Goal: Task Accomplishment & Management: Use online tool/utility

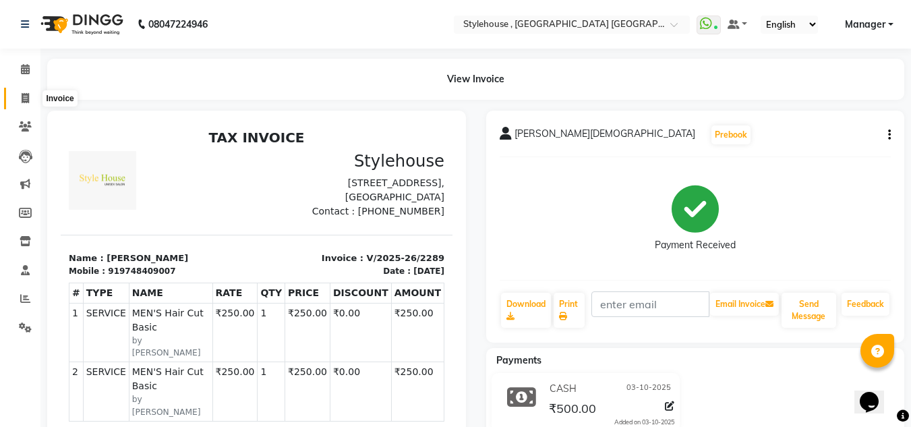
click at [23, 97] on icon at bounding box center [25, 98] width 7 height 10
select select "service"
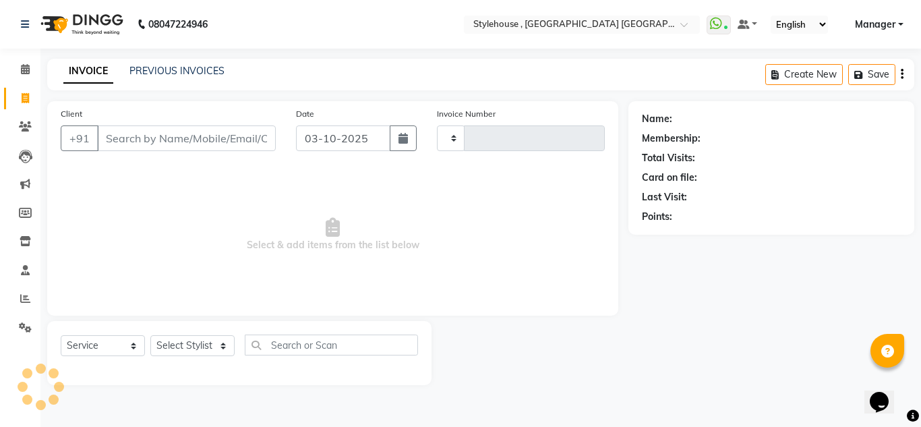
type input "2290"
select select "7793"
click at [220, 345] on select "Select Stylist" at bounding box center [192, 345] width 84 height 21
select select "69893"
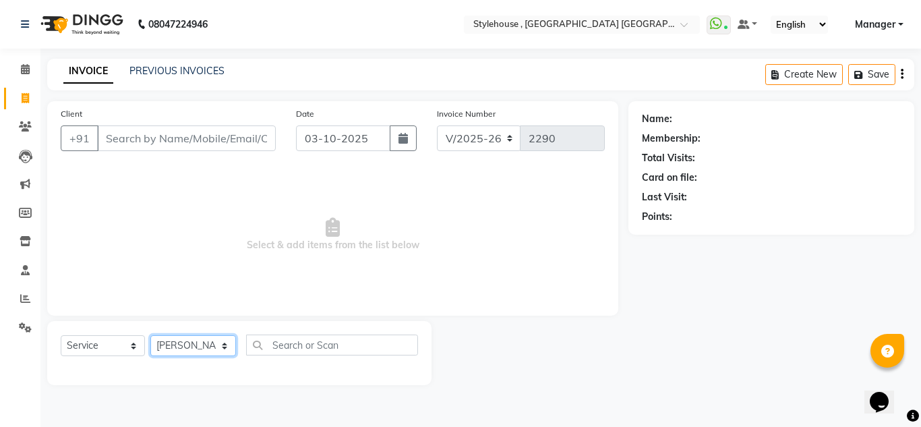
click at [150, 335] on select "Select Stylist [PERSON_NAME] [PERSON_NAME] [PERSON_NAME] MAMMA Manager [PERSON_…" at bounding box center [193, 345] width 86 height 21
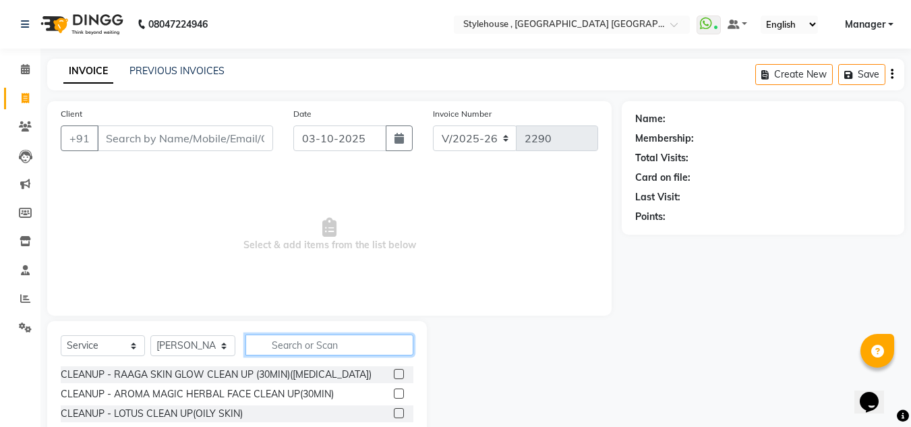
click at [274, 349] on input "text" at bounding box center [329, 344] width 168 height 21
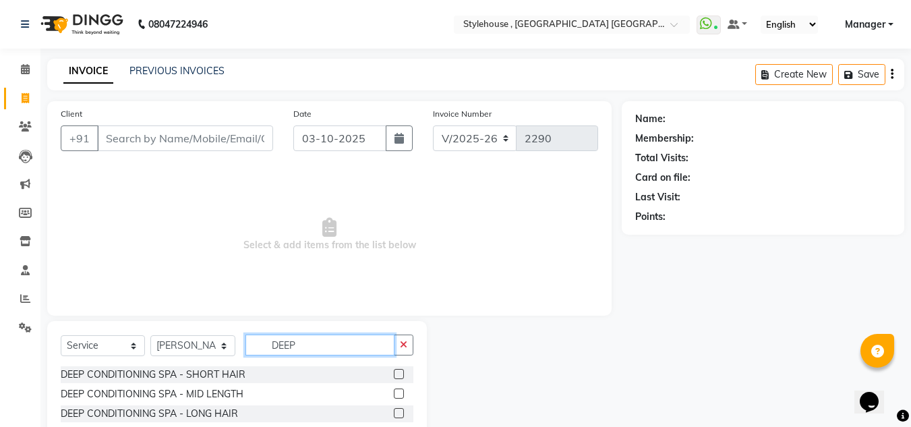
type input "DEEP"
click at [394, 410] on label at bounding box center [399, 413] width 10 height 10
click at [394, 410] on input "checkbox" at bounding box center [398, 413] width 9 height 9
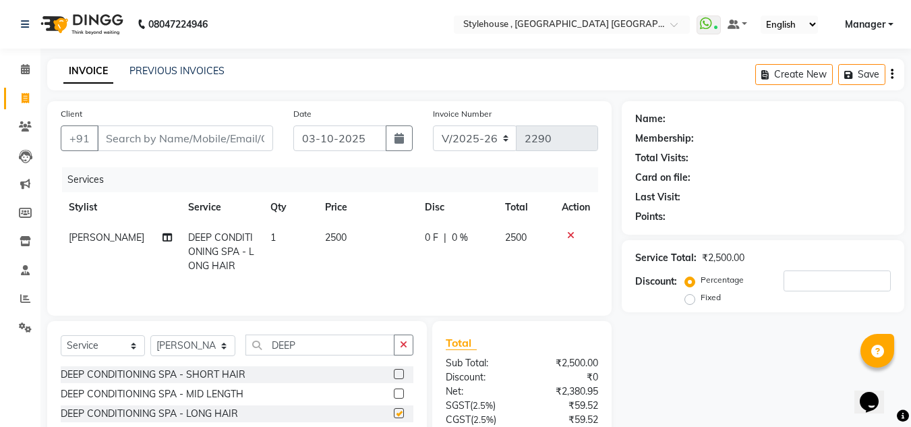
checkbox input "false"
click at [394, 390] on label at bounding box center [399, 393] width 10 height 10
click at [394, 390] on input "checkbox" at bounding box center [398, 394] width 9 height 9
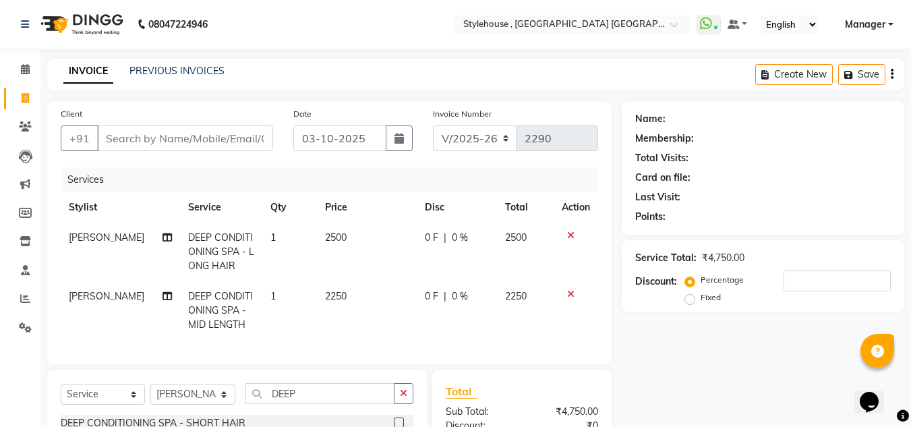
checkbox input "false"
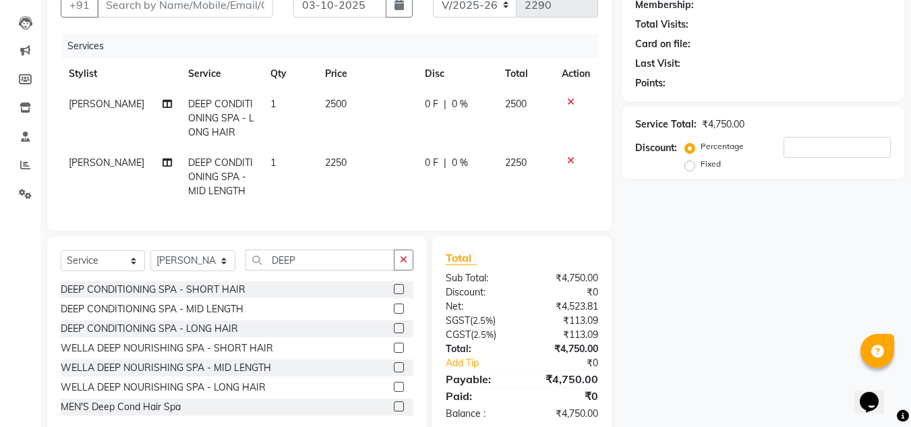
scroll to position [135, 0]
click at [803, 148] on input "number" at bounding box center [836, 145] width 107 height 21
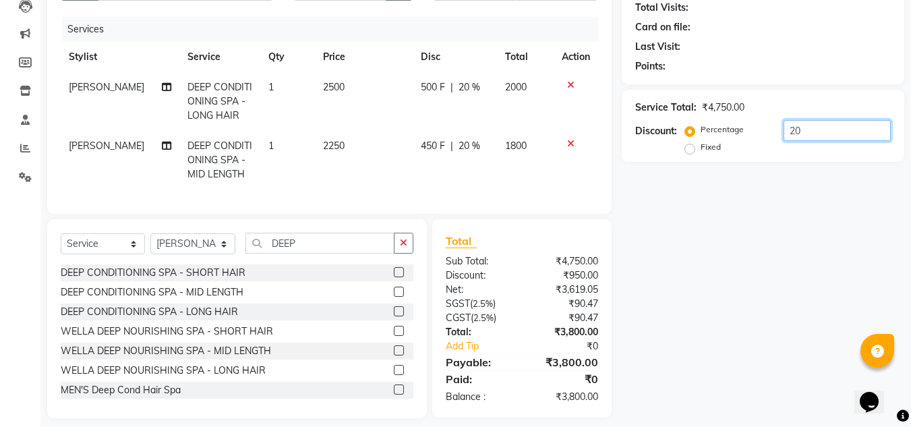
scroll to position [172, 0]
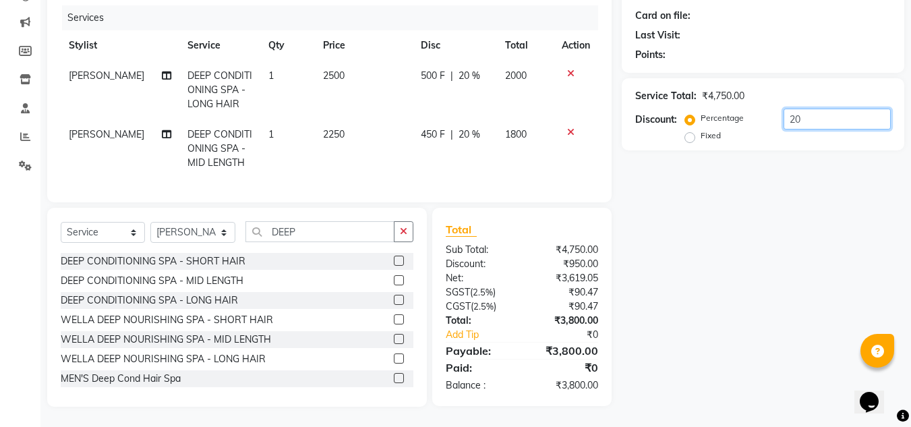
type input "20"
click at [324, 236] on input "DEEP" at bounding box center [319, 231] width 149 height 21
type input "D"
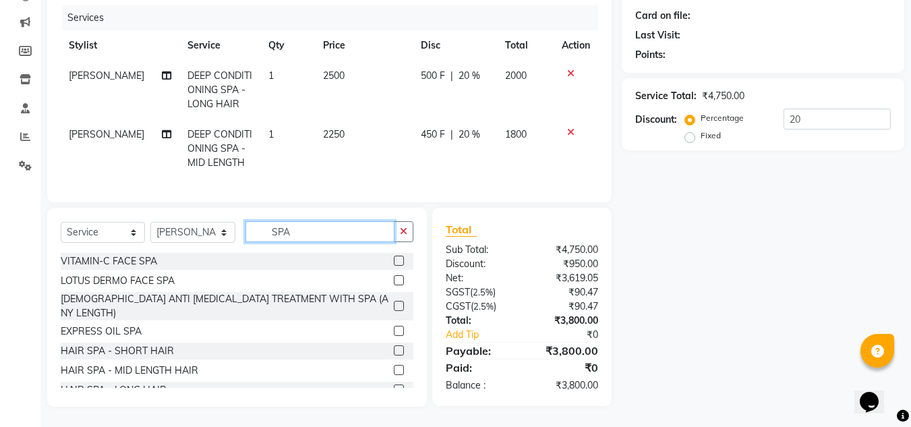
type input "SPA"
click at [394, 384] on label at bounding box center [399, 389] width 10 height 10
click at [394, 386] on input "checkbox" at bounding box center [398, 390] width 9 height 9
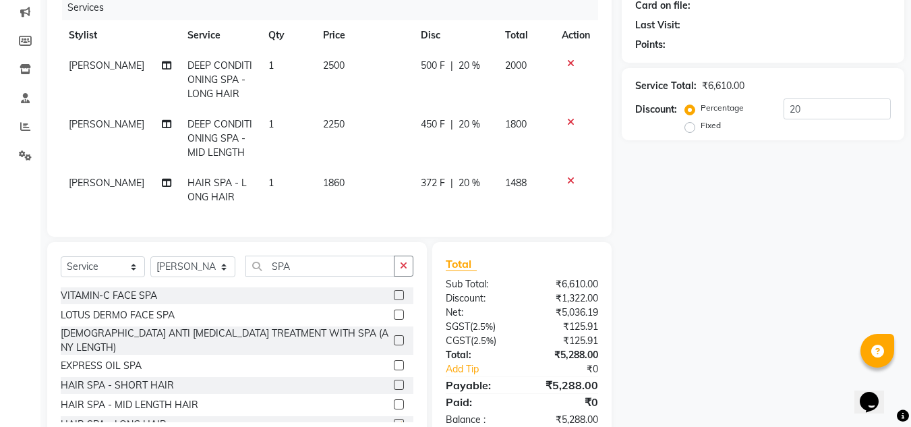
checkbox input "false"
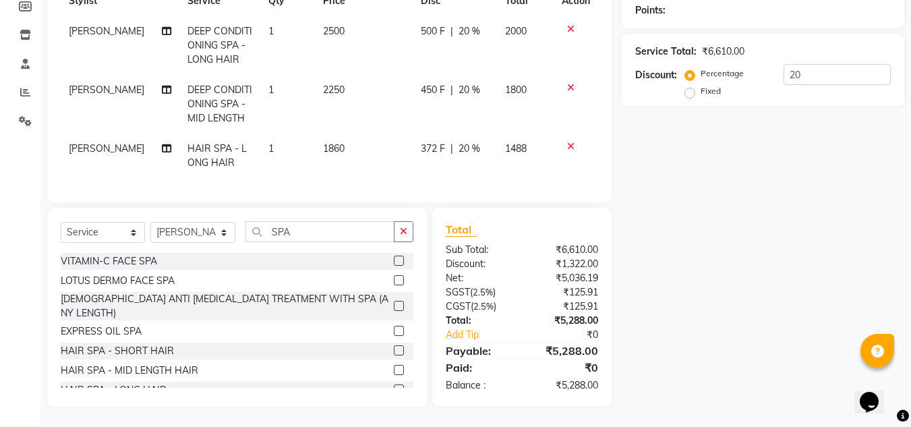
scroll to position [216, 0]
click at [811, 67] on input "20" at bounding box center [836, 74] width 107 height 21
click at [394, 365] on label at bounding box center [399, 370] width 10 height 10
click at [394, 366] on input "checkbox" at bounding box center [398, 370] width 9 height 9
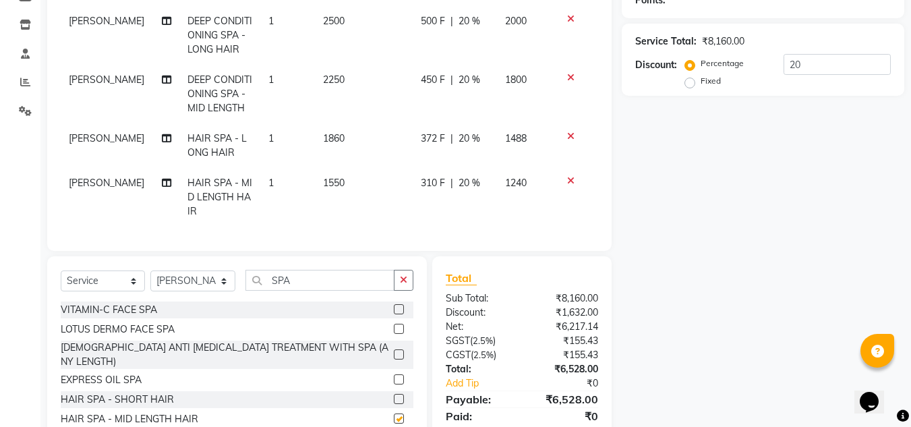
checkbox input "false"
click at [570, 136] on icon at bounding box center [570, 135] width 7 height 9
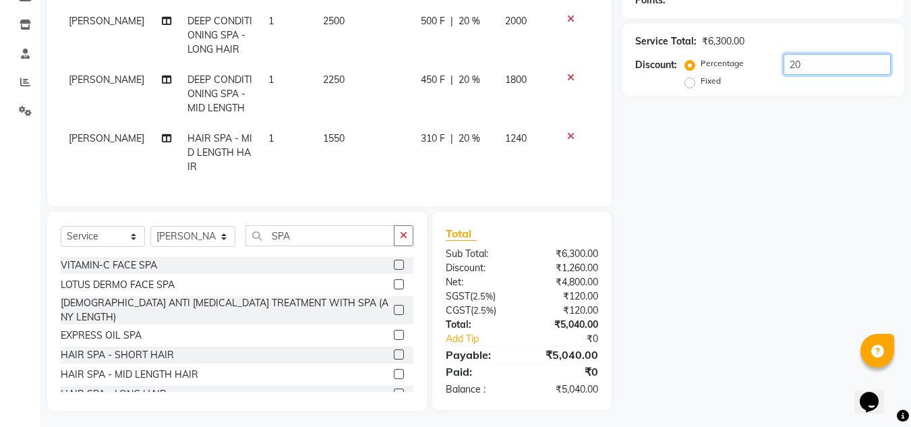
click at [827, 67] on input "20" at bounding box center [836, 64] width 107 height 21
type input "2"
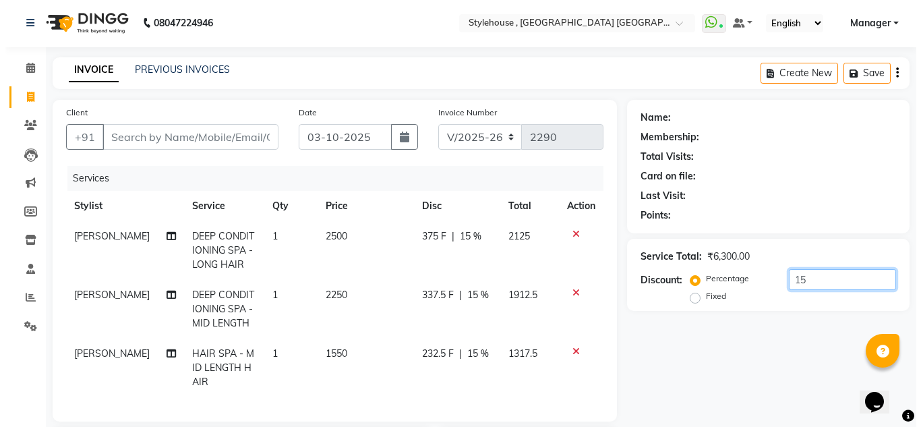
scroll to position [0, 0]
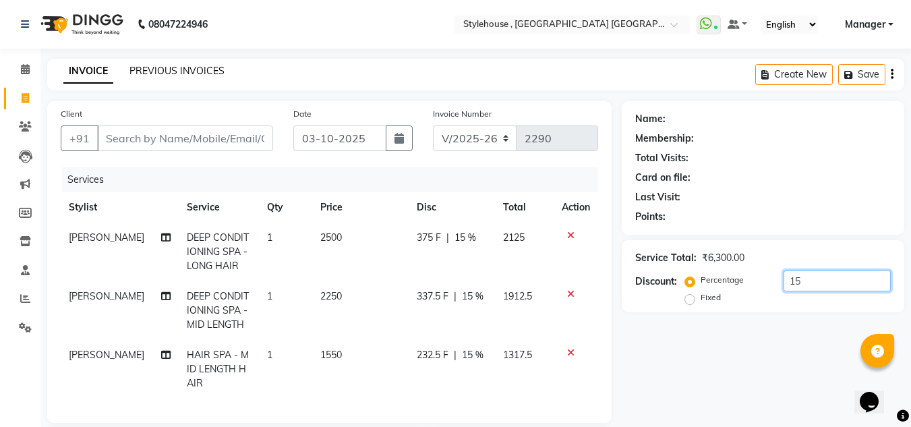
type input "15"
click at [163, 70] on link "PREVIOUS INVOICES" at bounding box center [176, 71] width 95 height 12
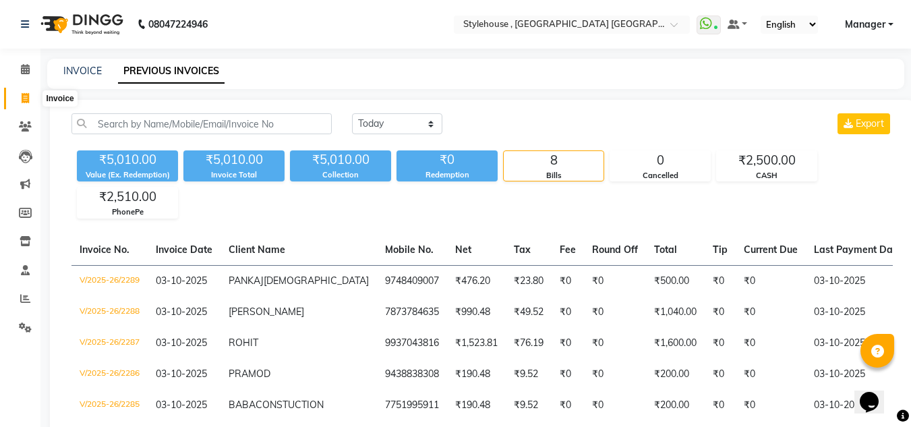
click at [23, 99] on icon at bounding box center [25, 98] width 7 height 10
select select "service"
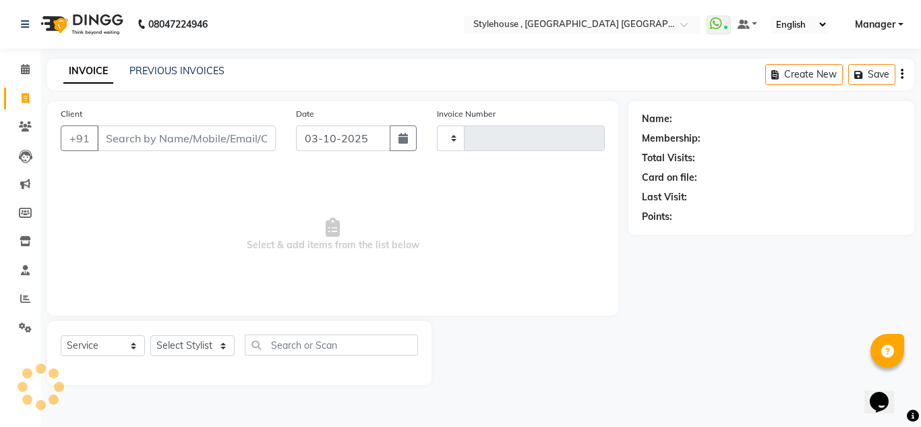
type input "2290"
select select "7793"
